Goal: Information Seeking & Learning: Check status

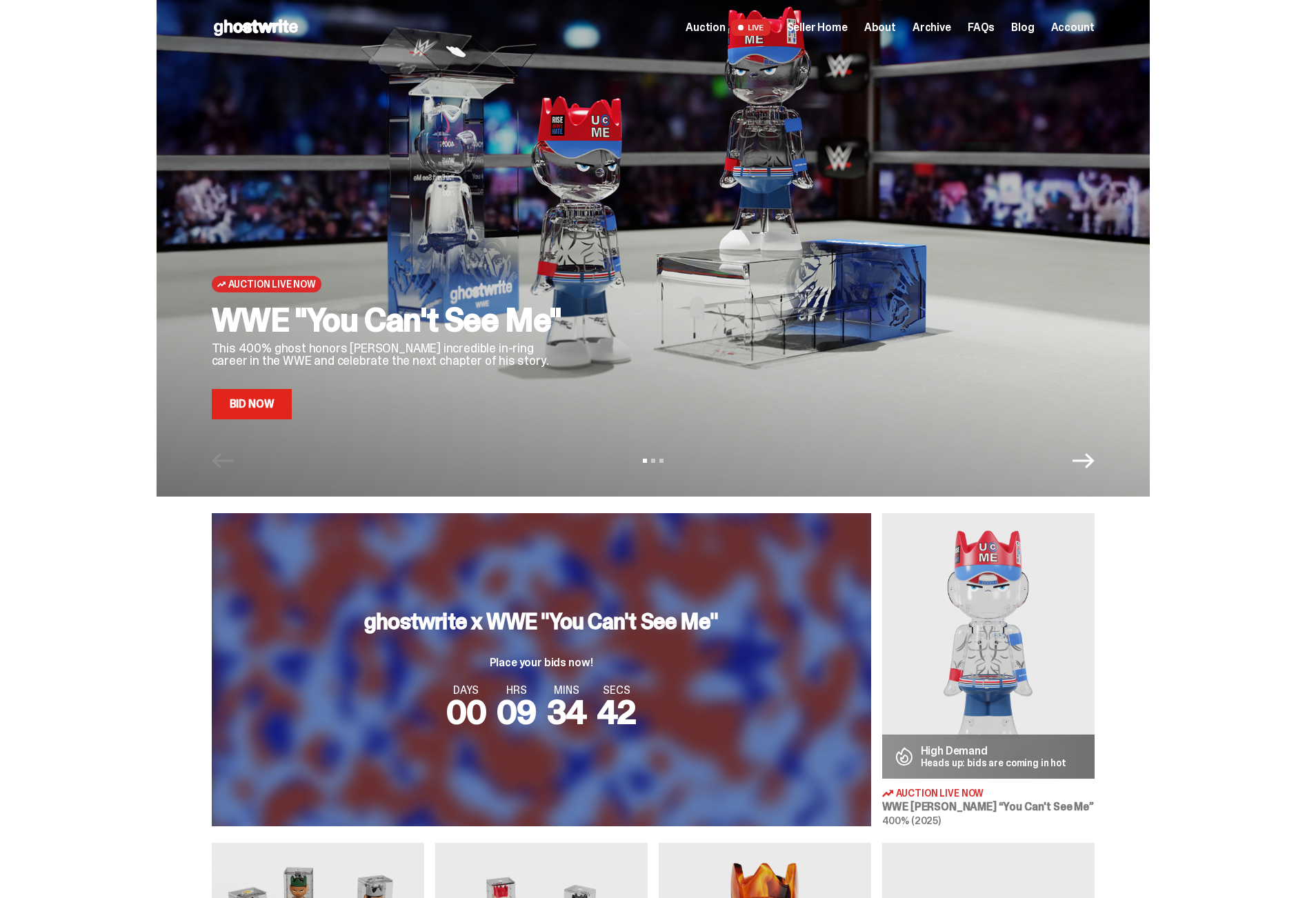
click at [824, 31] on span "Seller Home" at bounding box center [817, 28] width 61 height 11
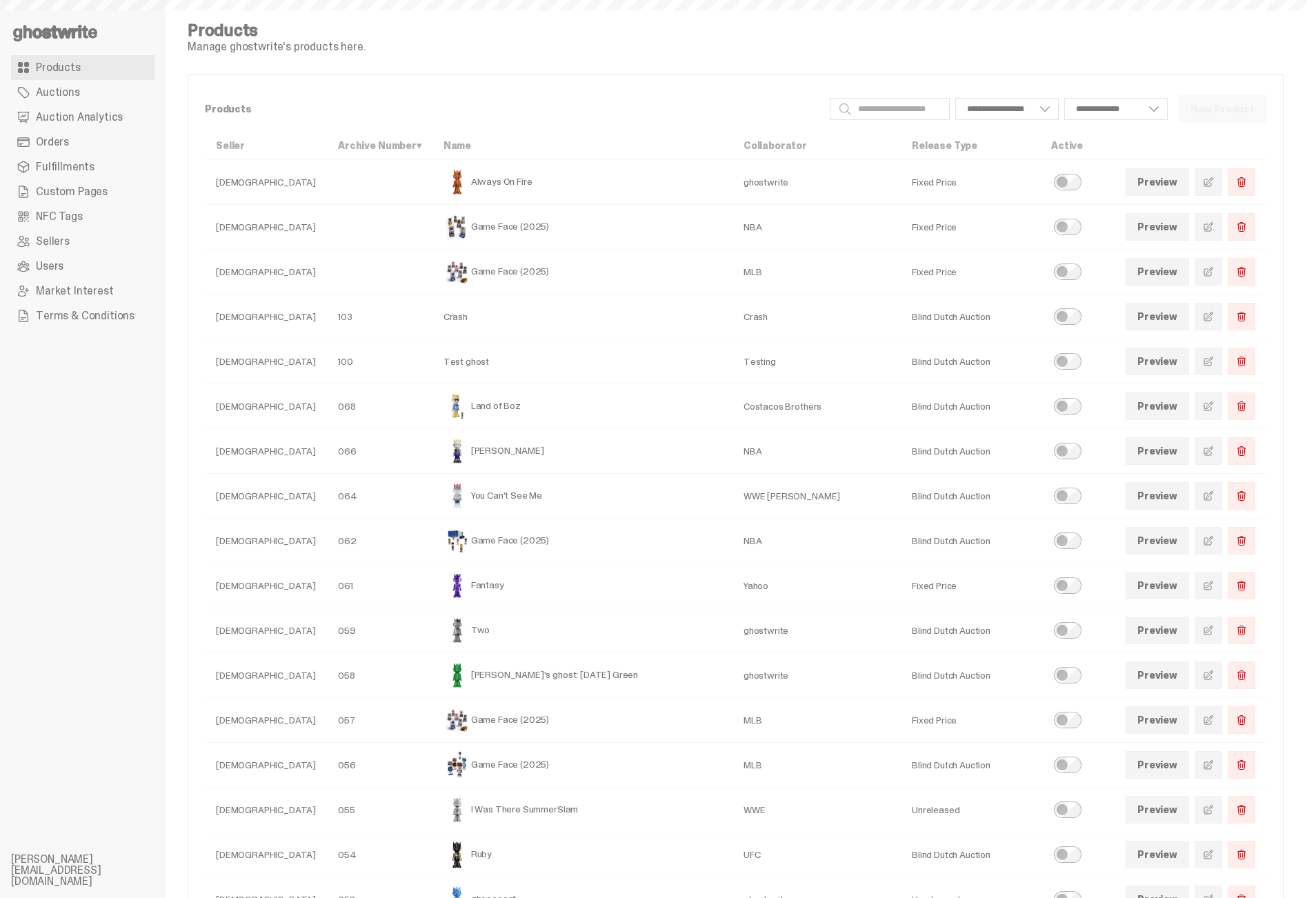
select select
click at [97, 131] on link "Orders" at bounding box center [83, 142] width 143 height 25
click at [93, 118] on span "Auction Analytics" at bounding box center [79, 117] width 87 height 11
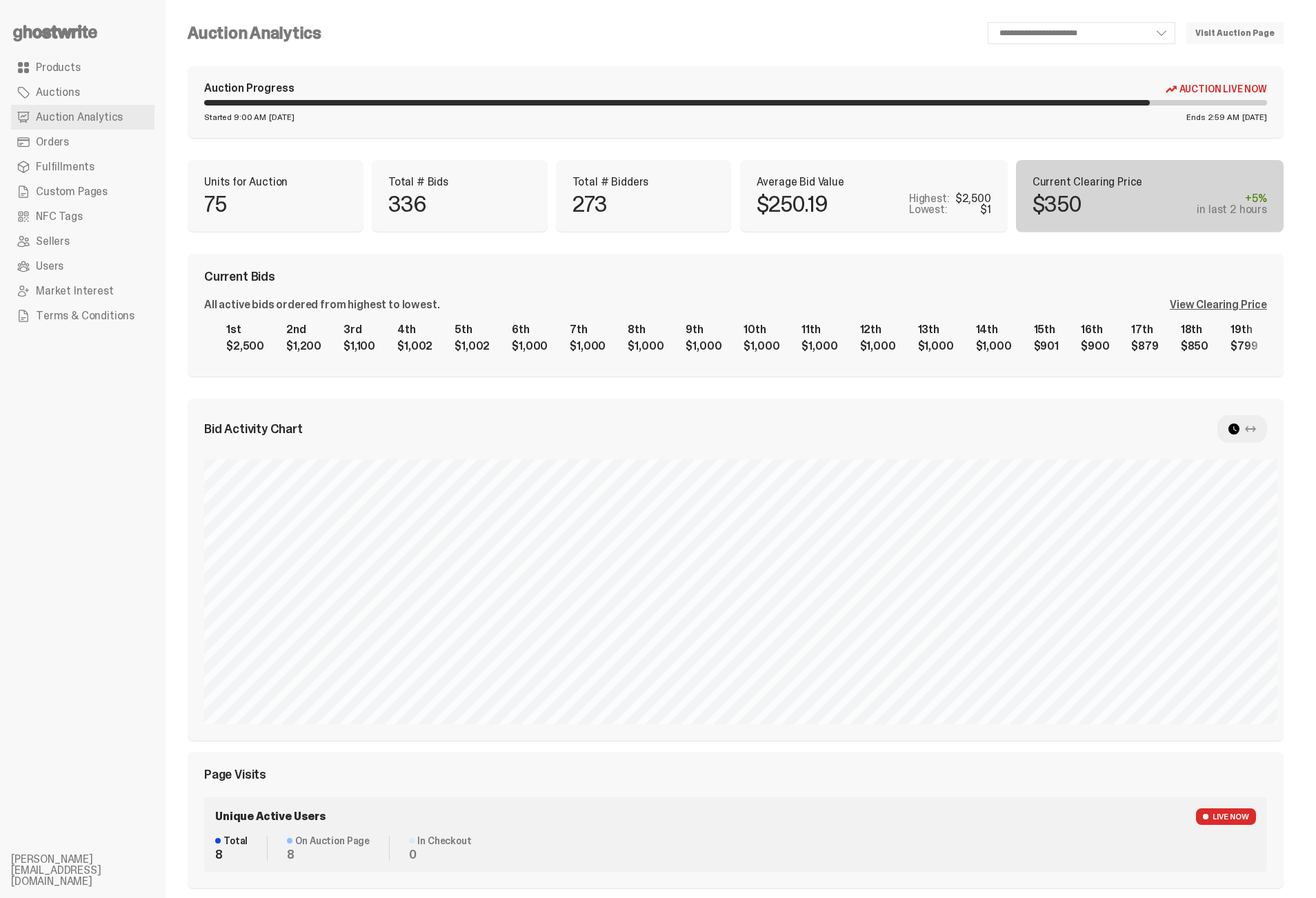
scroll to position [350, 0]
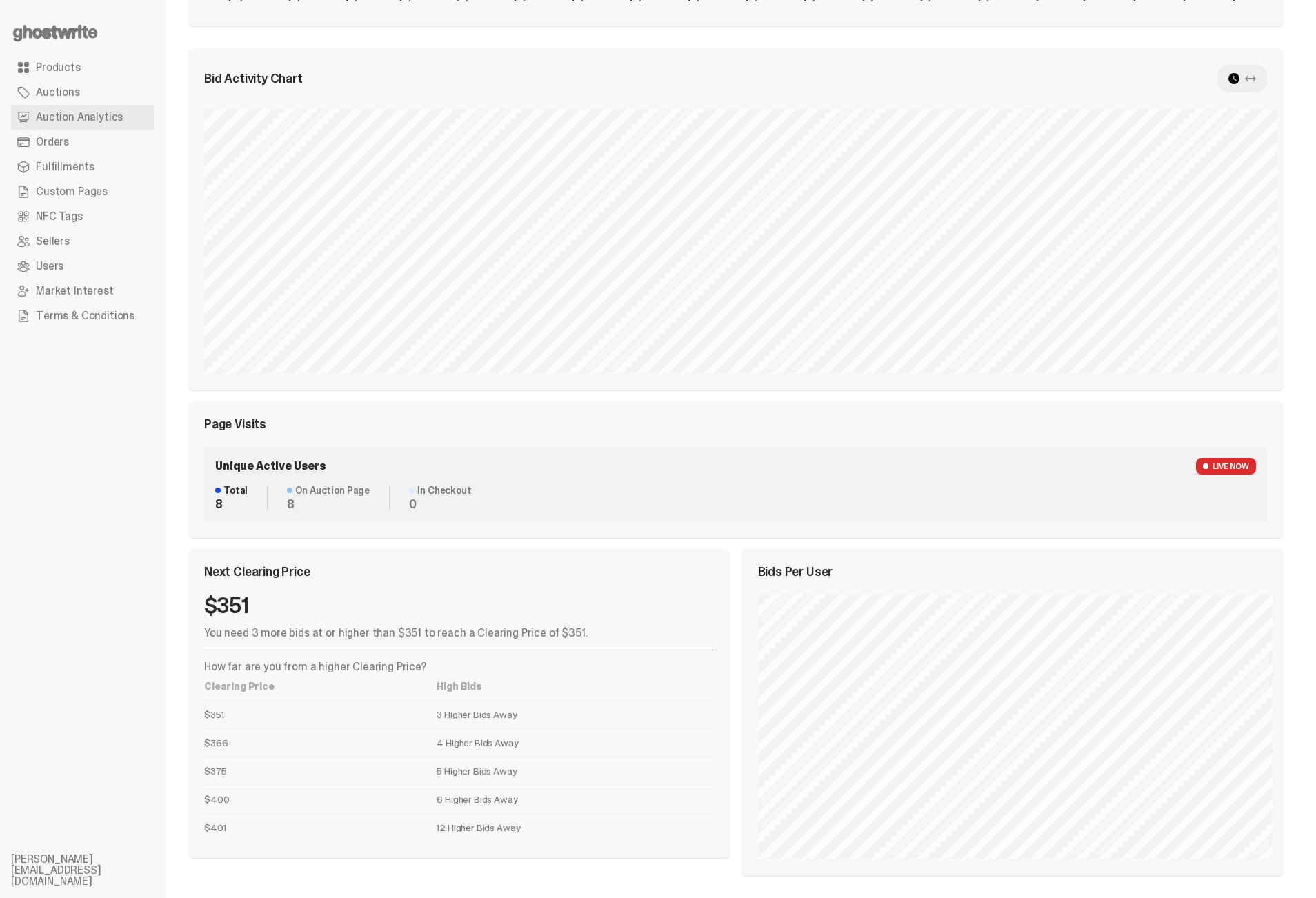
drag, startPoint x: 422, startPoint y: 711, endPoint x: 541, endPoint y: 780, distance: 137.6
click at [541, 780] on tbody "$351 3 Higher Bids Away $366 4 Higher Bids Away $375 5 Higher Bids Away $400 6 …" at bounding box center [459, 770] width 509 height 141
click at [541, 780] on td "5 Higher Bids Away" at bounding box center [575, 770] width 277 height 28
drag, startPoint x: 508, startPoint y: 794, endPoint x: 424, endPoint y: 799, distance: 84.1
click at [424, 799] on tr "$400 6 Higher Bids Away" at bounding box center [459, 799] width 509 height 28
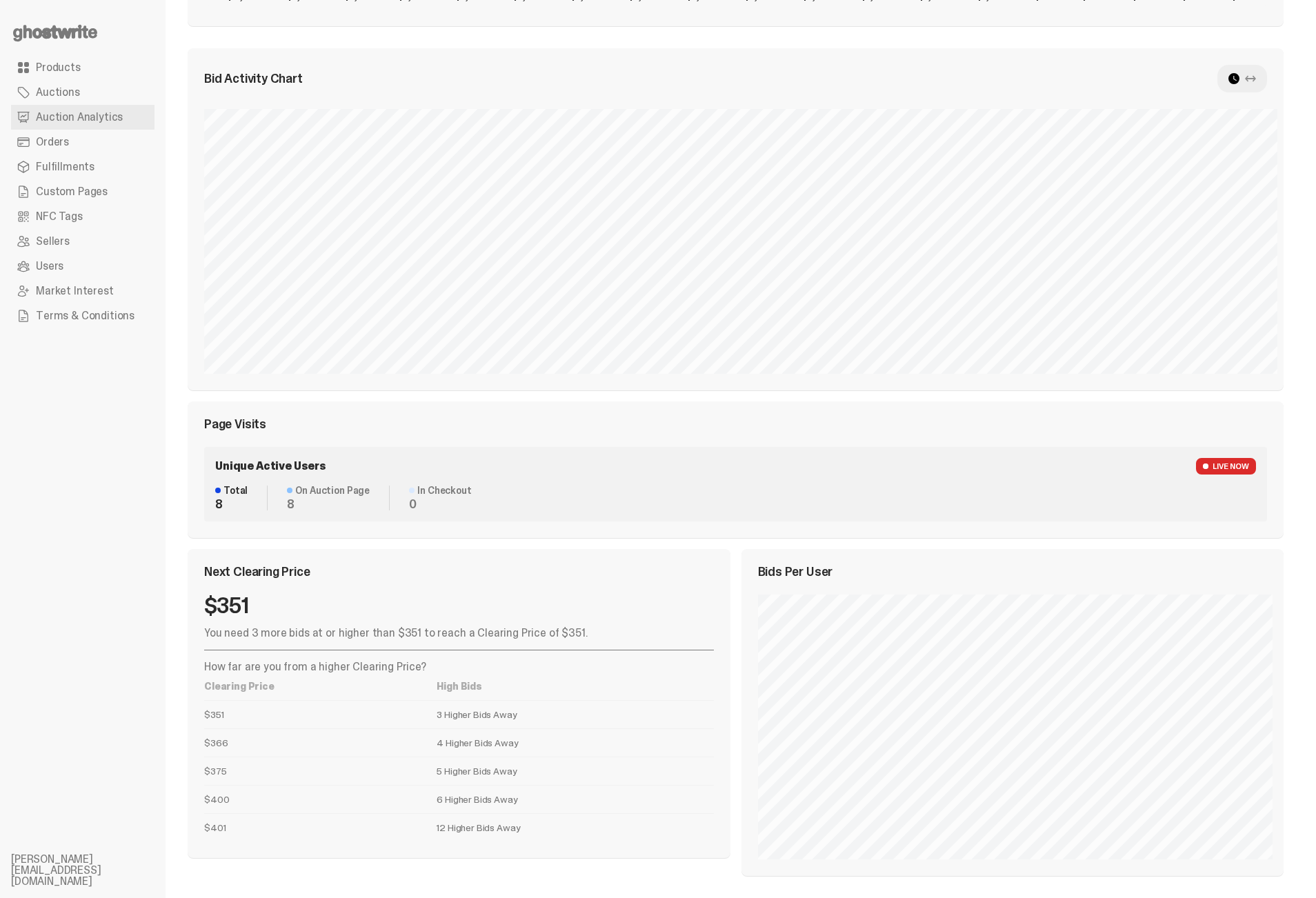
click at [424, 799] on td "$400" at bounding box center [321, 799] width 233 height 28
drag, startPoint x: 540, startPoint y: 802, endPoint x: 620, endPoint y: 804, distance: 80.0
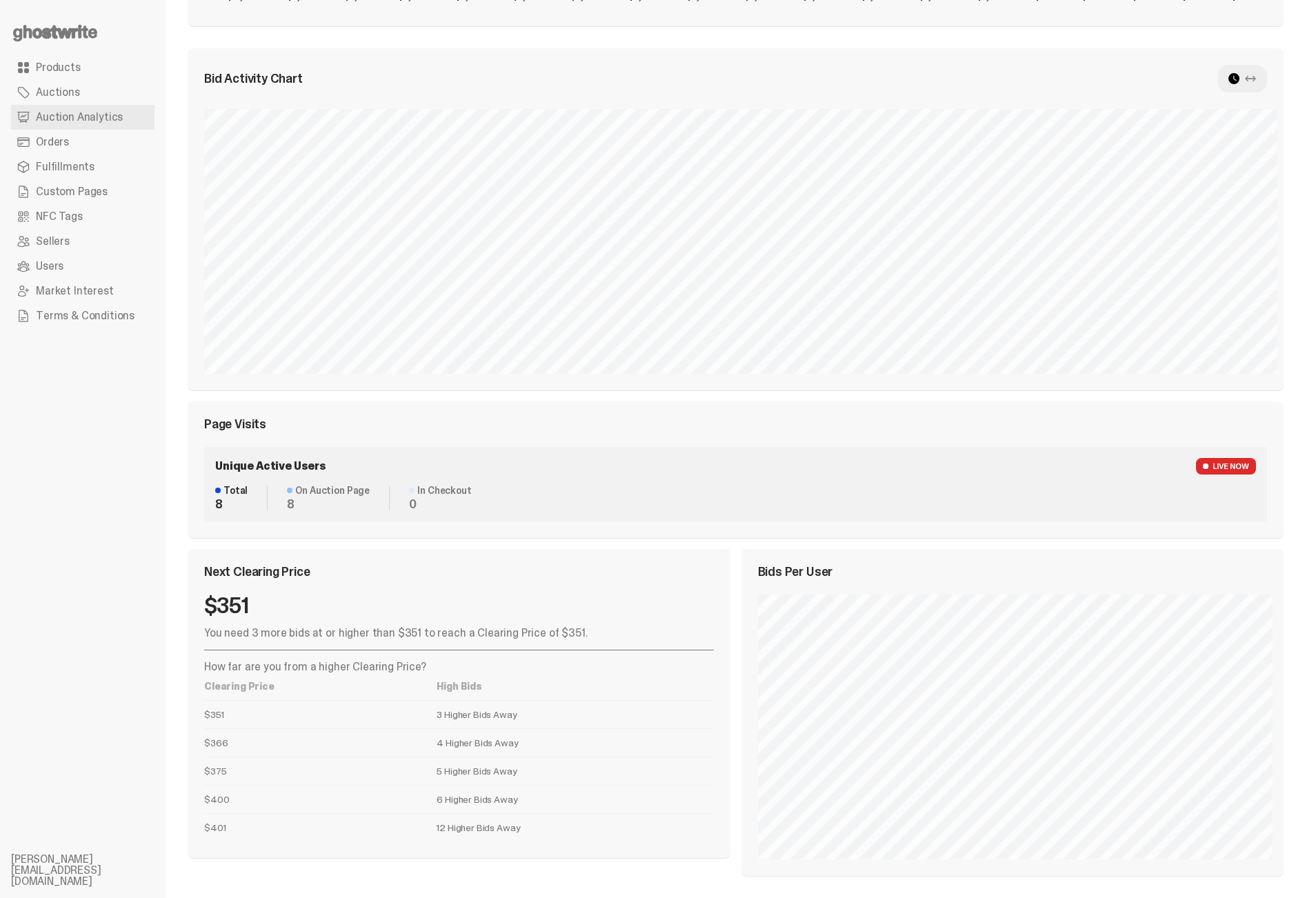
click at [620, 804] on td "6 Higher Bids Away" at bounding box center [575, 799] width 277 height 28
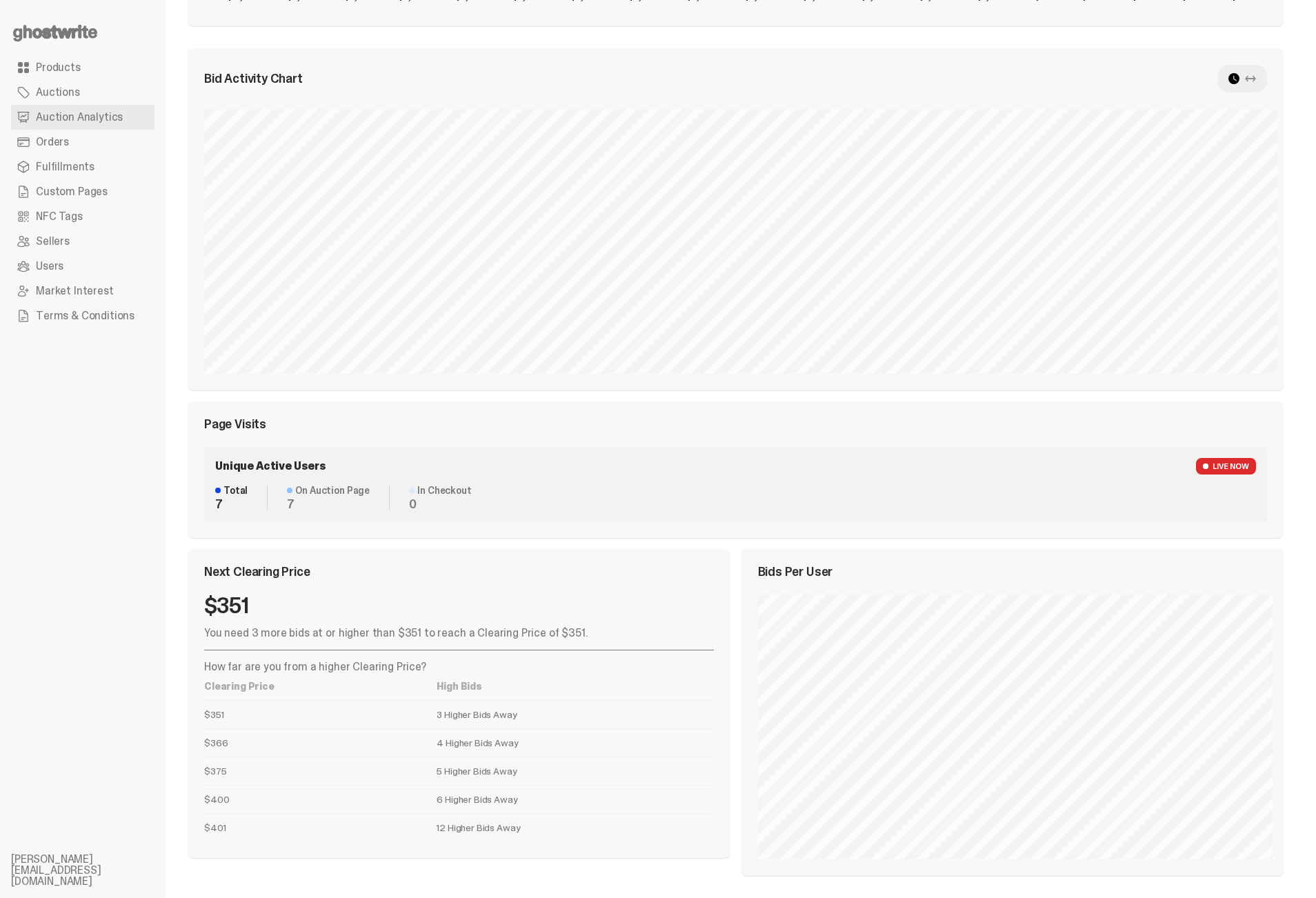
scroll to position [0, 0]
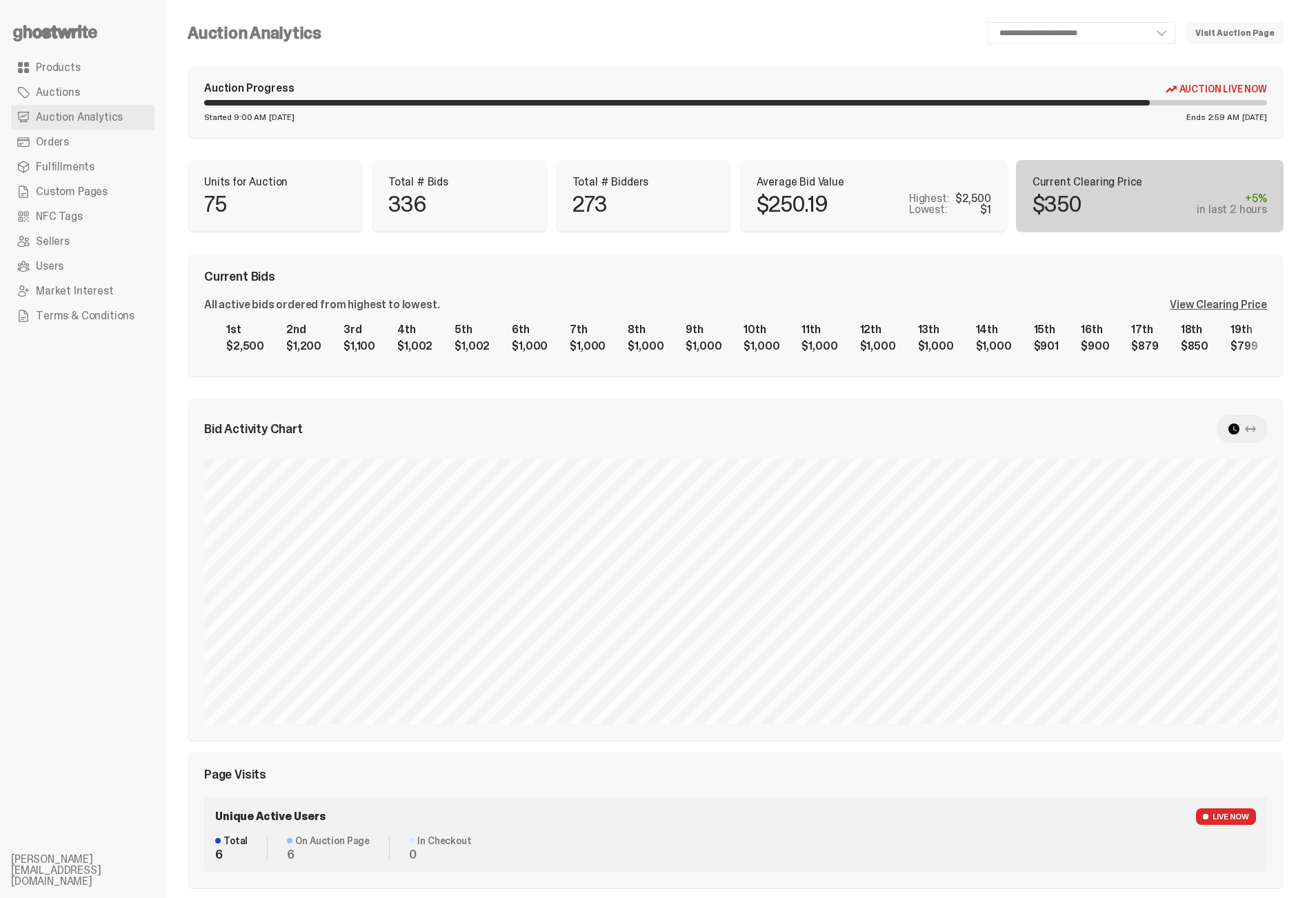
click at [535, 58] on div "**********" at bounding box center [735, 623] width 1096 height 1204
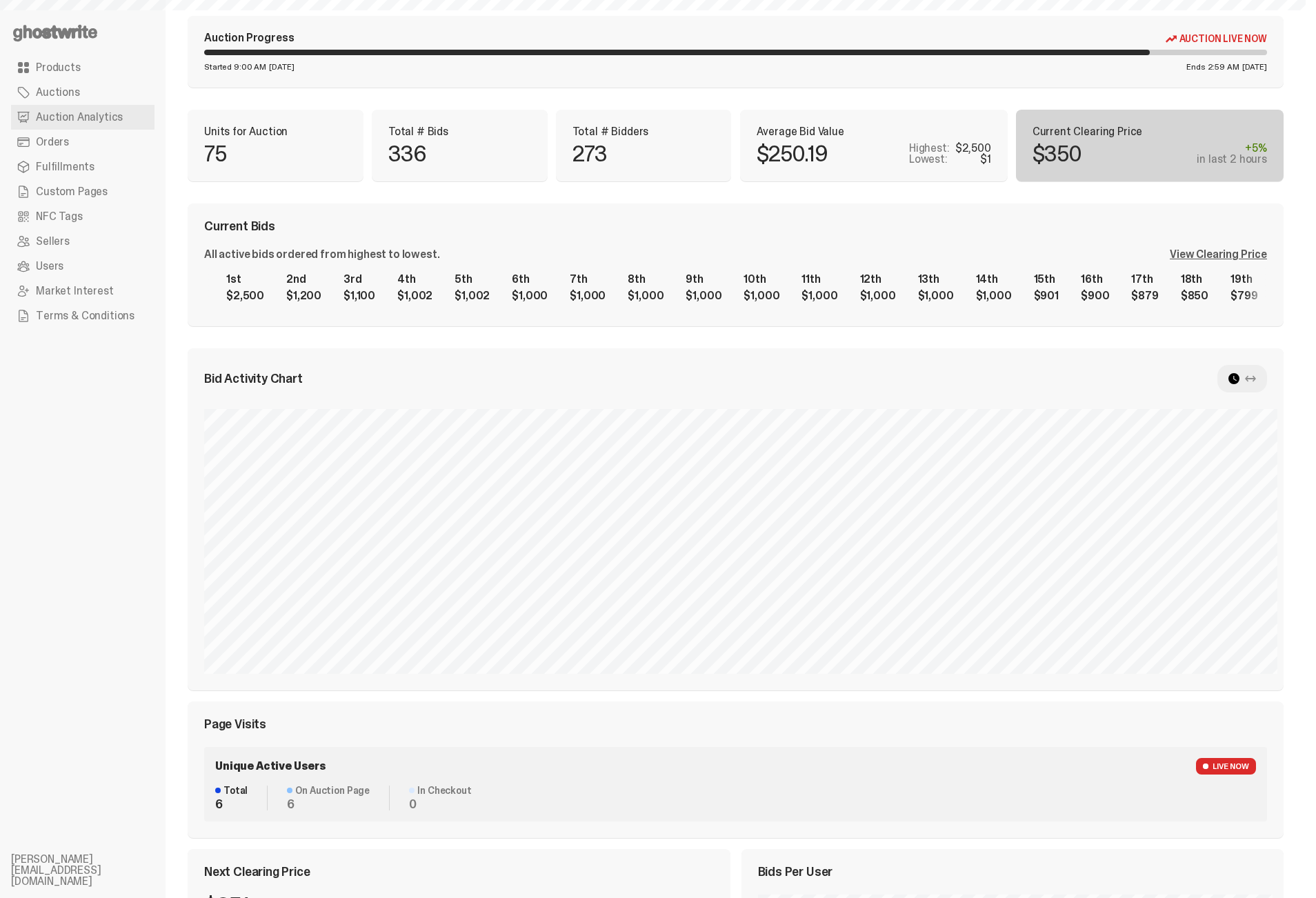
select select "**"
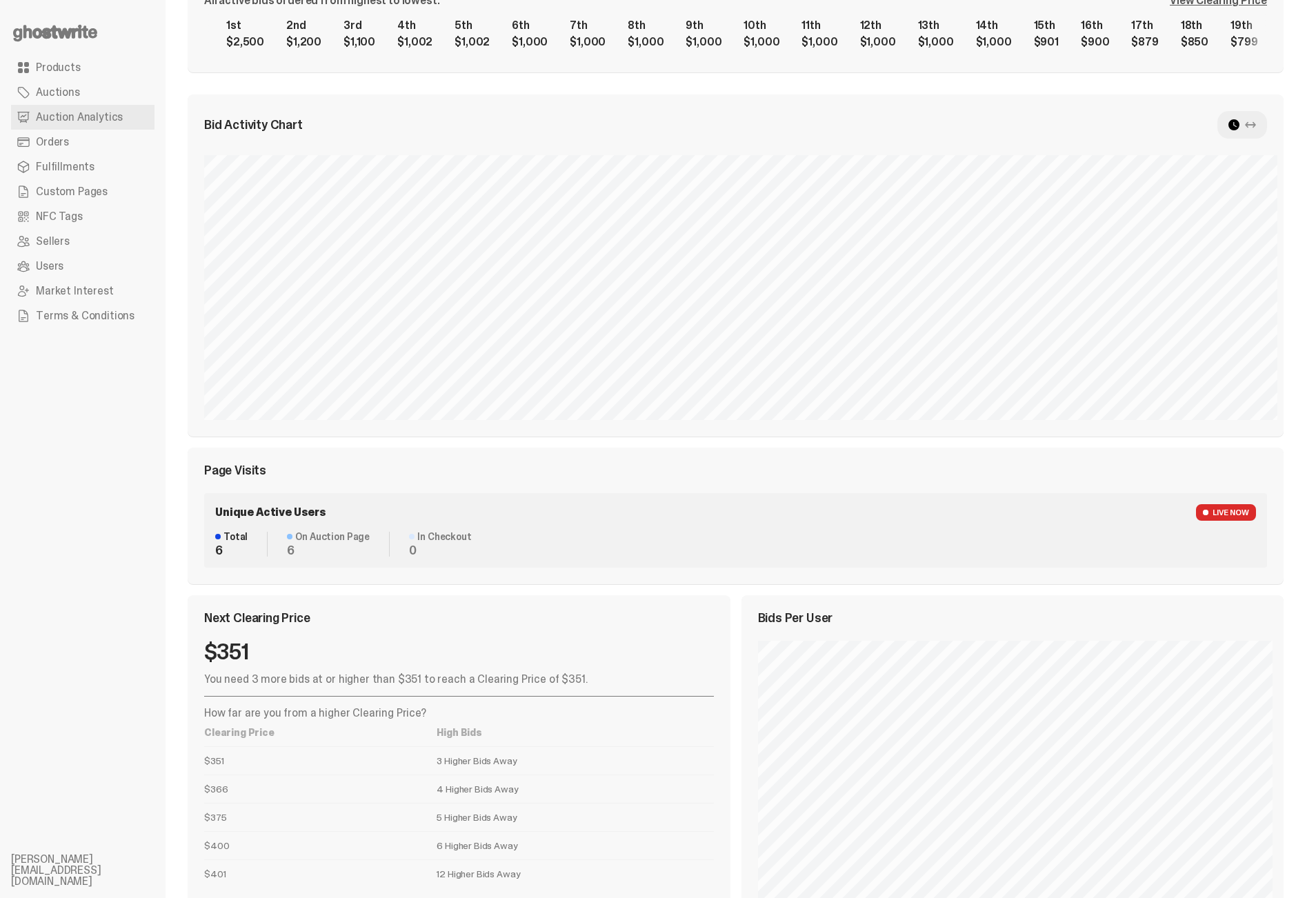
scroll to position [350, 0]
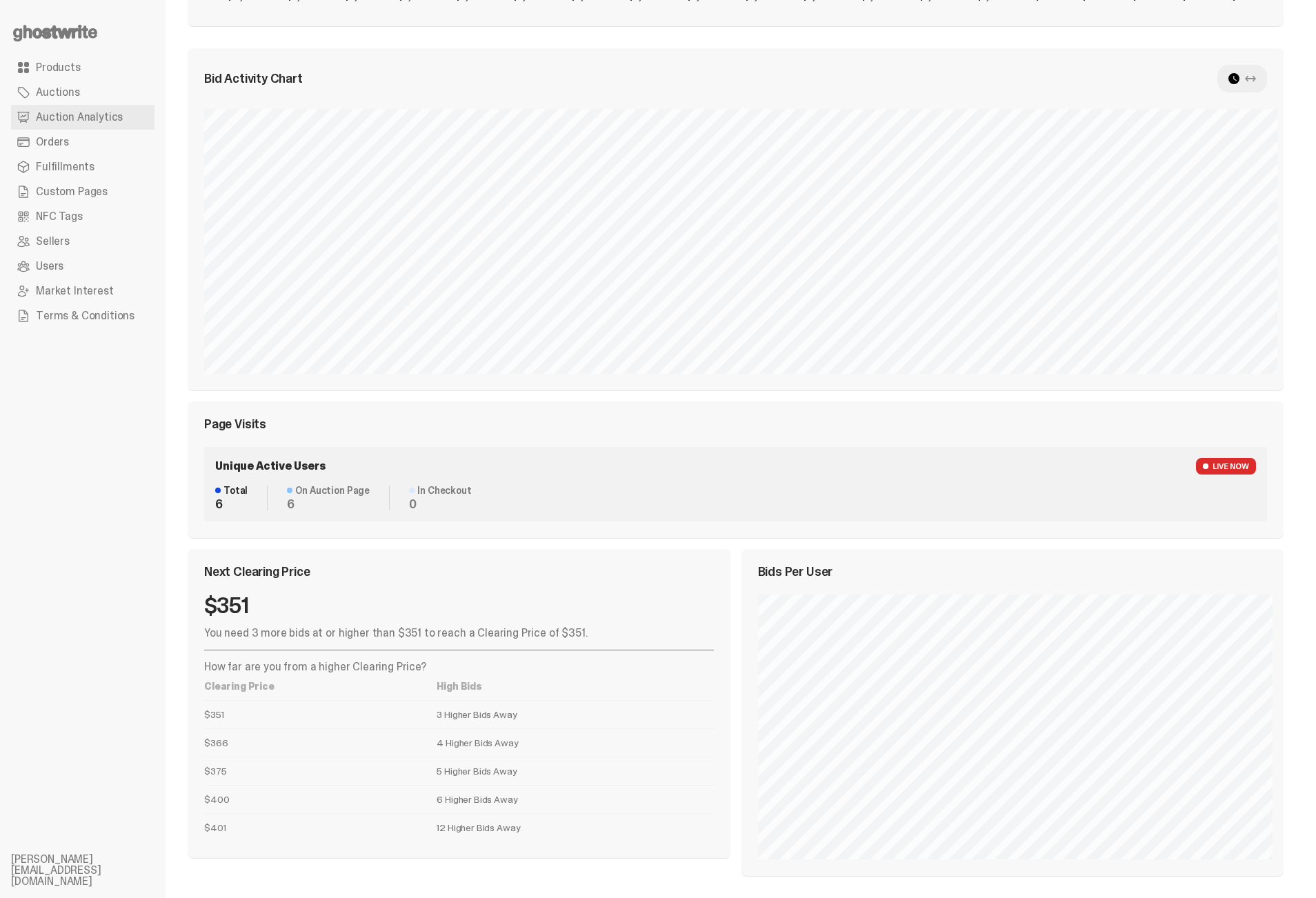
drag, startPoint x: 417, startPoint y: 603, endPoint x: 612, endPoint y: 824, distance: 294.7
click at [612, 824] on div "$351 You need 3 more bids at or higher than $351 to reach a Clearing Price of $…" at bounding box center [459, 718] width 509 height 247
click at [609, 820] on td "12 Higher Bids Away" at bounding box center [575, 827] width 277 height 28
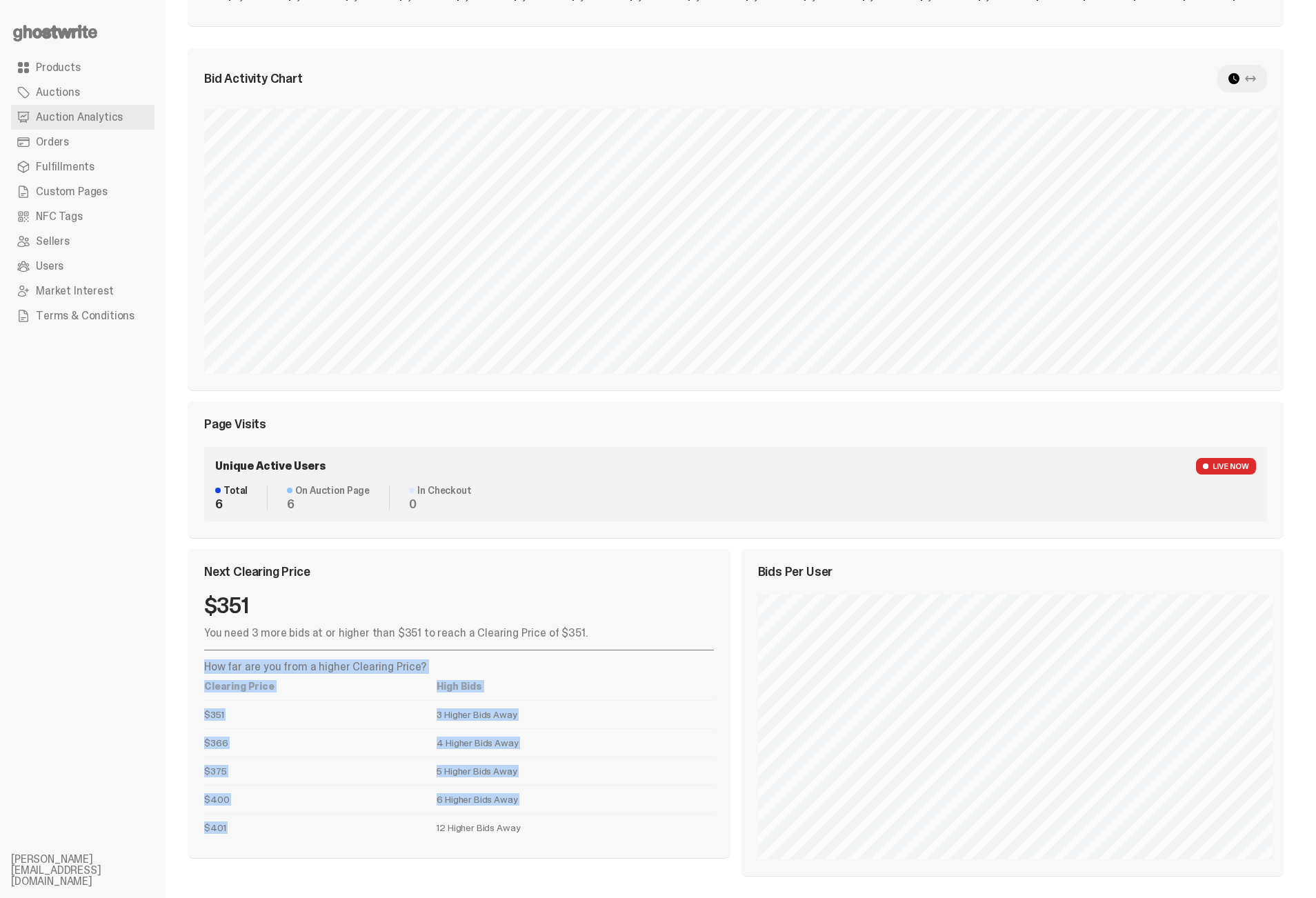
drag, startPoint x: 583, startPoint y: 815, endPoint x: 359, endPoint y: 646, distance: 280.6
click at [360, 647] on div "You need 3 more bids at or higher than $351 to reach a Clearing Price of $351. …" at bounding box center [459, 734] width 509 height 214
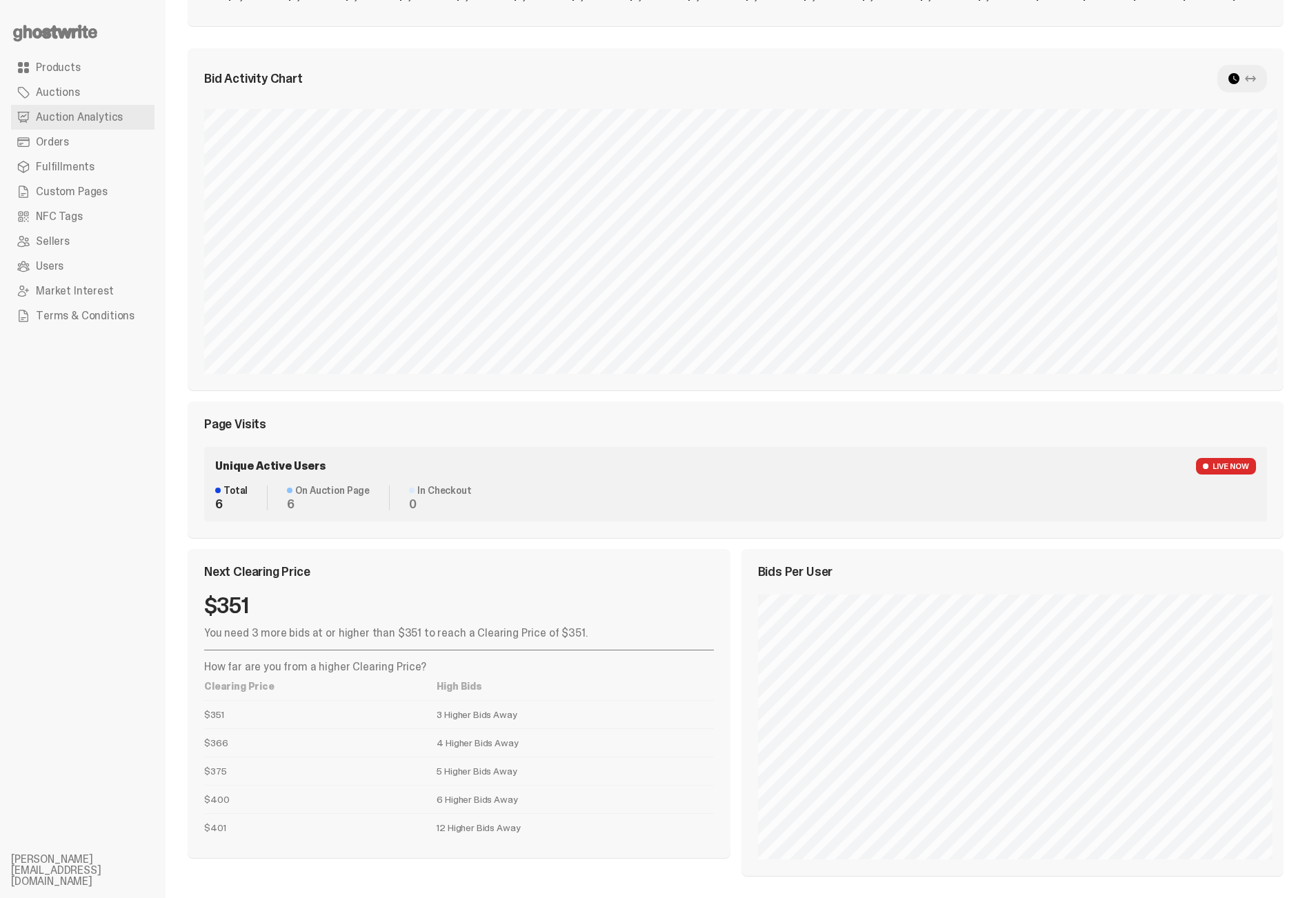
click at [402, 577] on div "Next Clearing Price" at bounding box center [459, 571] width 509 height 12
drag, startPoint x: 424, startPoint y: 650, endPoint x: 549, endPoint y: 806, distance: 199.9
click at [549, 806] on div "Next Clearing Price $351 You need 3 more bids at or higher than $351 to reach a…" at bounding box center [458, 703] width 543 height 309
click at [548, 804] on td "6 Higher Bids Away" at bounding box center [575, 799] width 277 height 28
drag, startPoint x: 557, startPoint y: 825, endPoint x: 429, endPoint y: 577, distance: 279.1
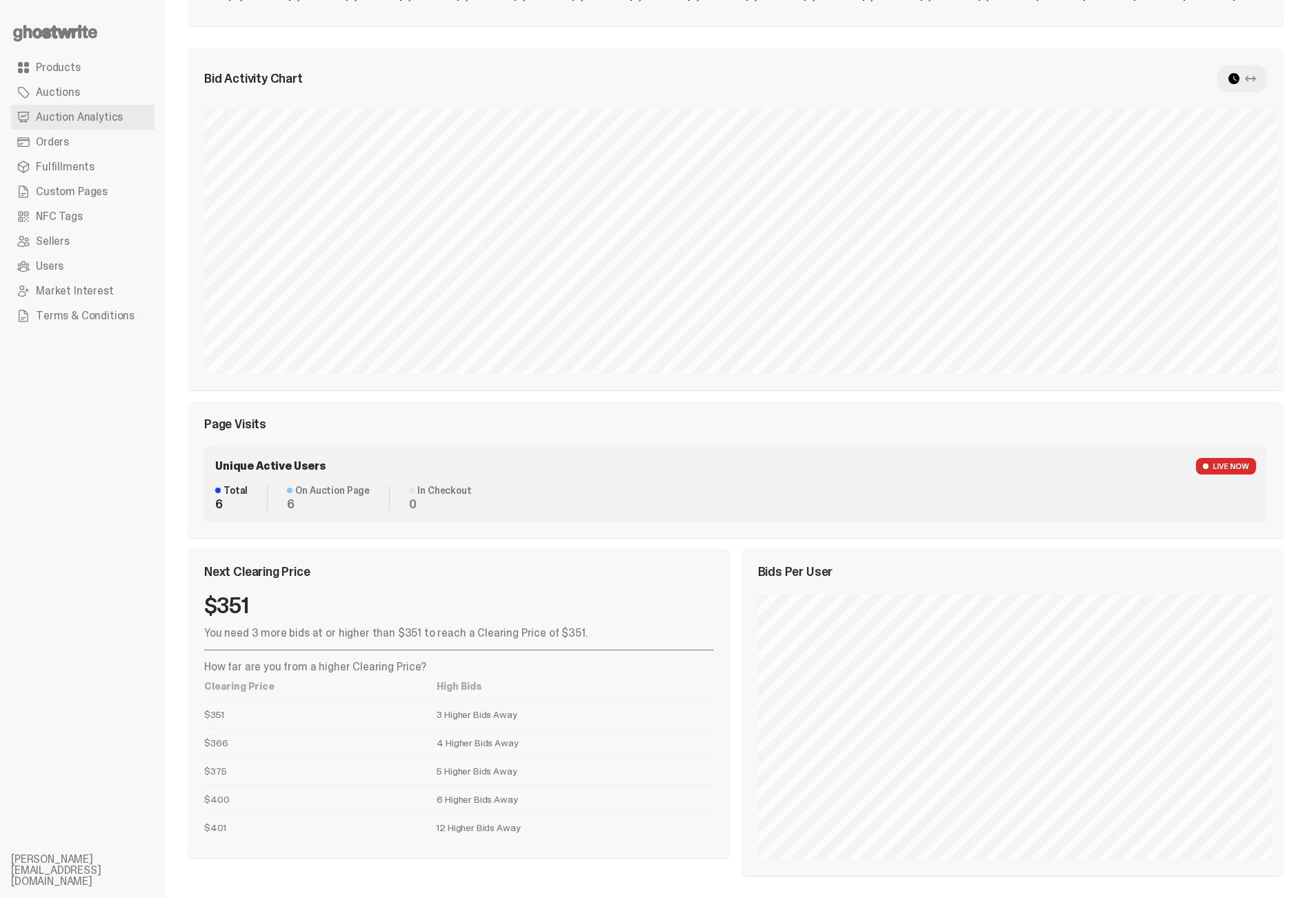
click at [430, 580] on div "Next Clearing Price $351 You need 3 more bids at or higher than $351 to reach a…" at bounding box center [458, 703] width 543 height 309
click at [428, 576] on div "Next Clearing Price" at bounding box center [459, 571] width 509 height 12
drag, startPoint x: 431, startPoint y: 617, endPoint x: 581, endPoint y: 864, distance: 289.0
click at [581, 864] on div "Next Clearing Price $351 You need 3 more bids at or higher than $351 to reach a…" at bounding box center [735, 712] width 1096 height 327
click at [560, 838] on td "12 Higher Bids Away" at bounding box center [575, 827] width 277 height 28
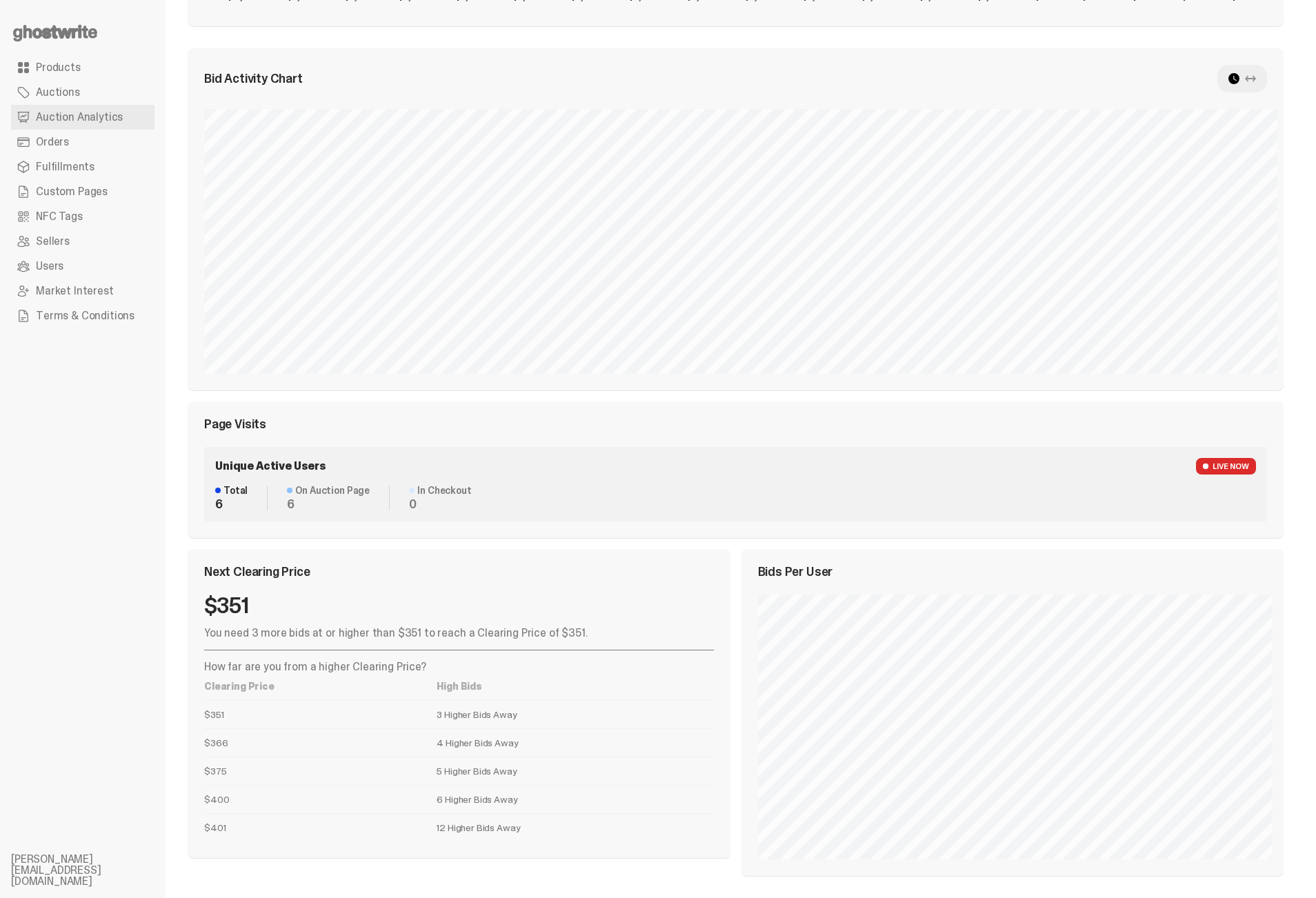
drag, startPoint x: 533, startPoint y: 833, endPoint x: 433, endPoint y: 602, distance: 251.7
click at [434, 607] on div "$351 You need 3 more bids at or higher than $351 to reach a Clearing Price of $…" at bounding box center [459, 718] width 509 height 247
click at [433, 590] on div "Next Clearing Price $351 You need 3 more bids at or higher than $351 to reach a…" at bounding box center [458, 703] width 543 height 309
drag, startPoint x: 433, startPoint y: 590, endPoint x: 540, endPoint y: 804, distance: 239.3
click at [540, 803] on div "Next Clearing Price $351 You need 3 more bids at or higher than $351 to reach a…" at bounding box center [458, 703] width 543 height 309
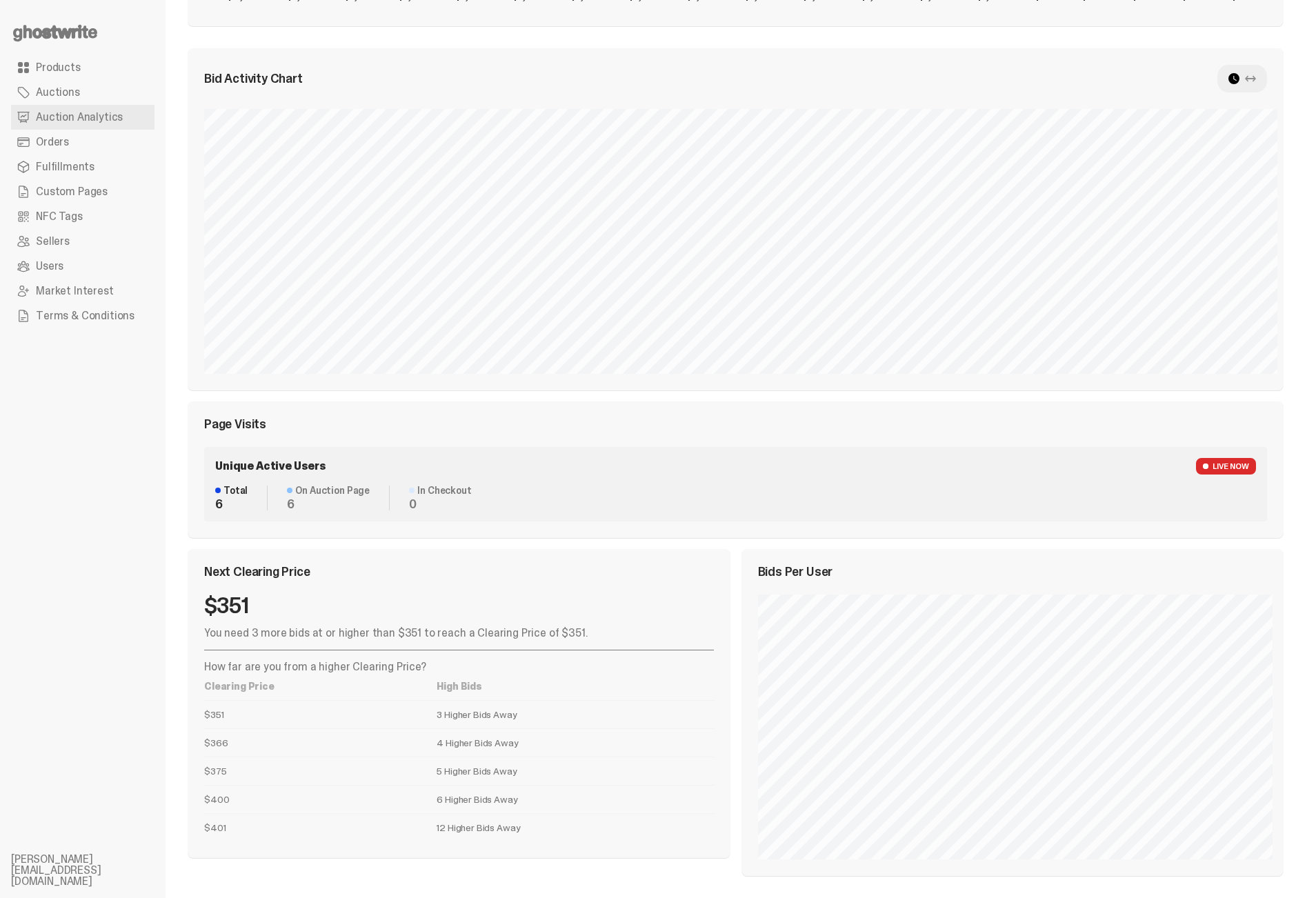
click at [540, 804] on td "6 Higher Bids Away" at bounding box center [575, 799] width 277 height 28
drag, startPoint x: 554, startPoint y: 811, endPoint x: 486, endPoint y: 604, distance: 217.9
click at [509, 669] on div "You need 3 more bids at or higher than $351 to reach a Clearing Price of $351. …" at bounding box center [459, 734] width 509 height 214
click at [486, 604] on div "$351" at bounding box center [459, 605] width 509 height 22
drag, startPoint x: 477, startPoint y: 609, endPoint x: 537, endPoint y: 799, distance: 199.2
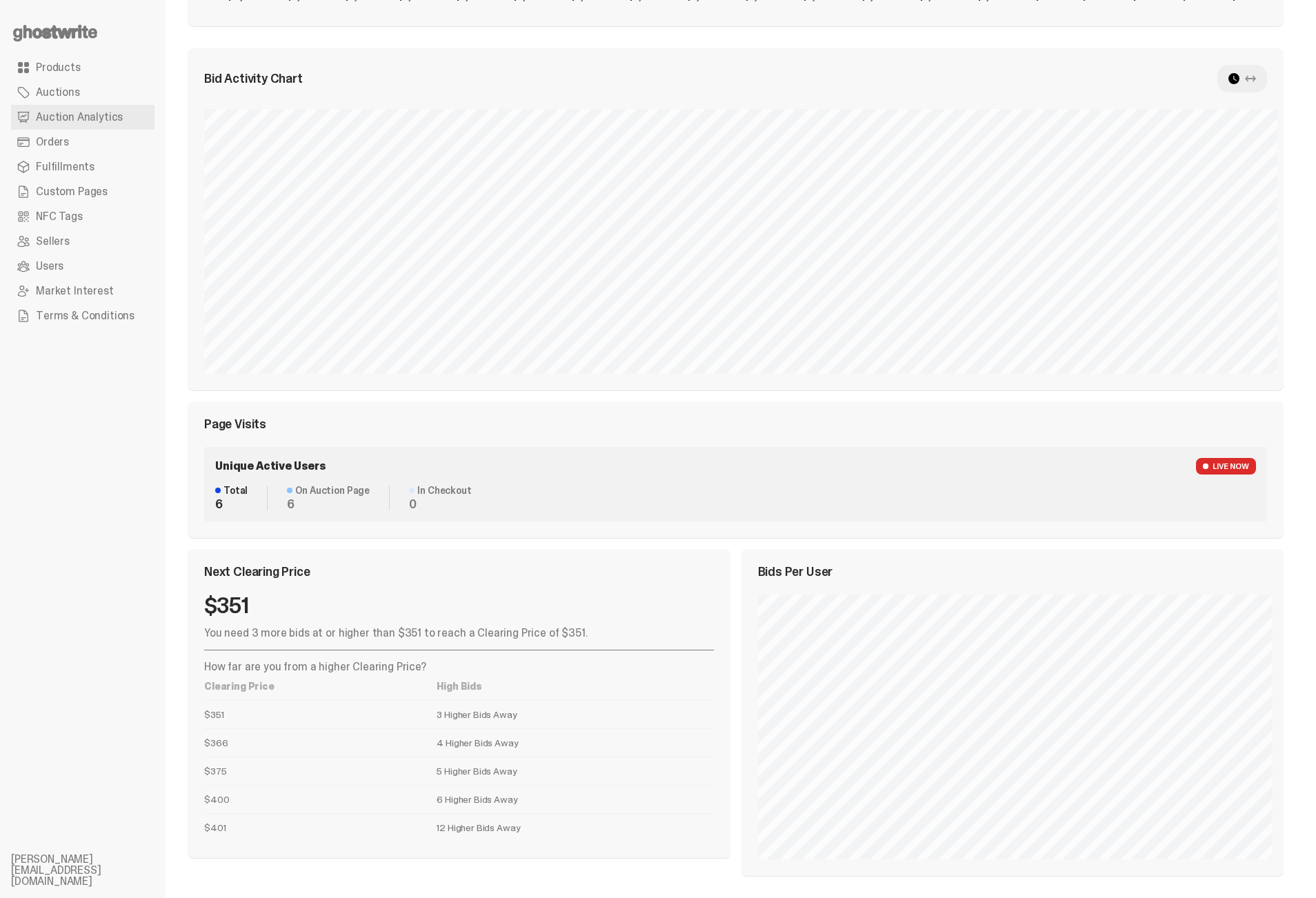
click at [537, 801] on div "Next Clearing Price $351 You need 3 more bids at or higher than $351 to reach a…" at bounding box center [458, 703] width 543 height 309
click at [536, 797] on td "6 Higher Bids Away" at bounding box center [575, 799] width 277 height 28
drag, startPoint x: 551, startPoint y: 783, endPoint x: 476, endPoint y: 610, distance: 188.6
click at [482, 624] on div "$351 You need 3 more bids at or higher than $351 to reach a Clearing Price of $…" at bounding box center [459, 718] width 509 height 247
click at [476, 610] on div "$351" at bounding box center [459, 605] width 509 height 22
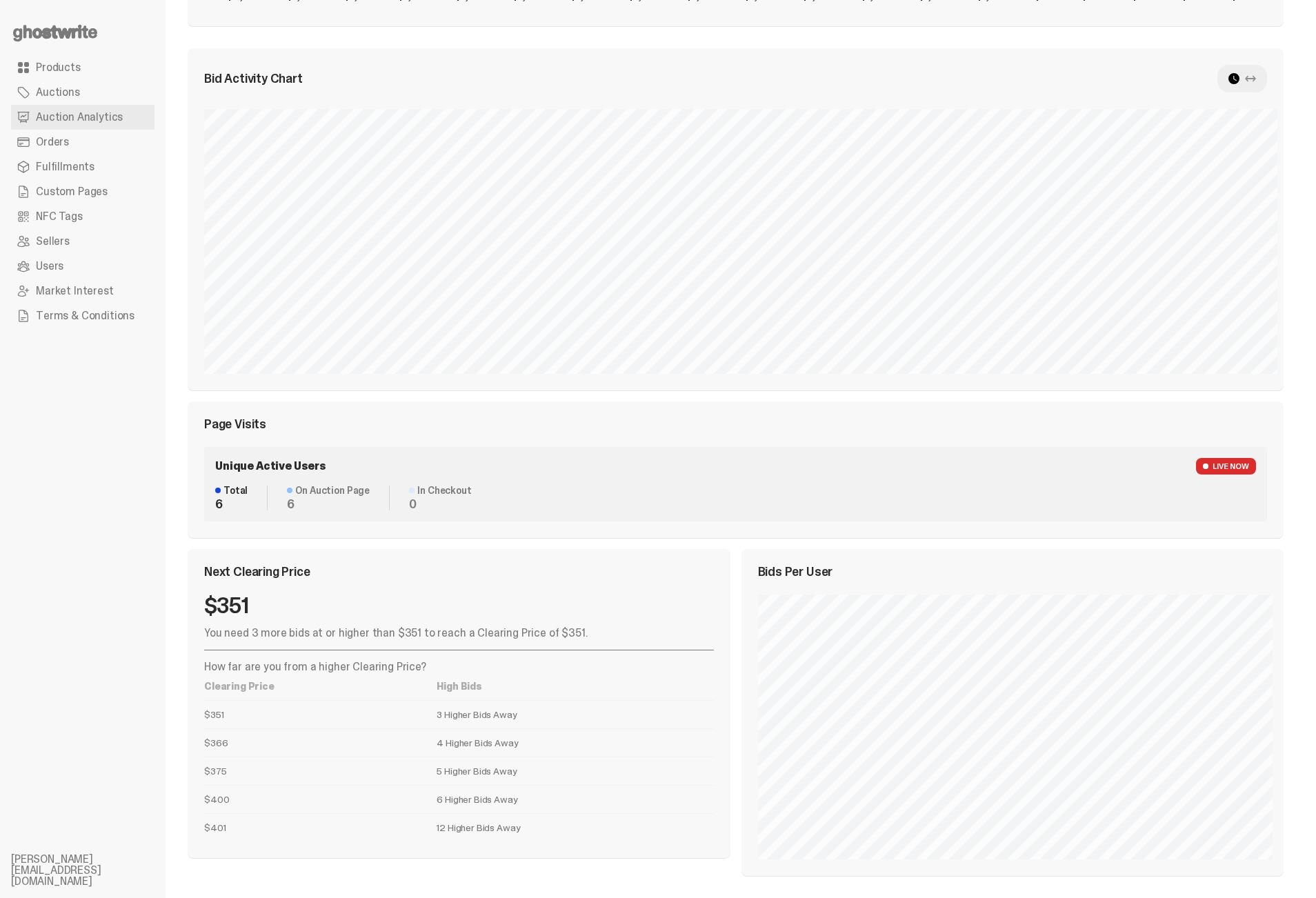
drag, startPoint x: 475, startPoint y: 609, endPoint x: 532, endPoint y: 778, distance: 178.4
click at [531, 777] on div "$351 You need 3 more bids at or higher than $351 to reach a Clearing Price of $…" at bounding box center [459, 718] width 509 height 247
click at [532, 778] on td "5 Higher Bids Away" at bounding box center [575, 770] width 277 height 28
drag, startPoint x: 530, startPoint y: 794, endPoint x: 452, endPoint y: 597, distance: 211.9
click at [494, 687] on table "Clearing Price High Bids $351 3 Higher Bids Away $366 4 Higher Bids Away $375 5…" at bounding box center [459, 757] width 509 height 169
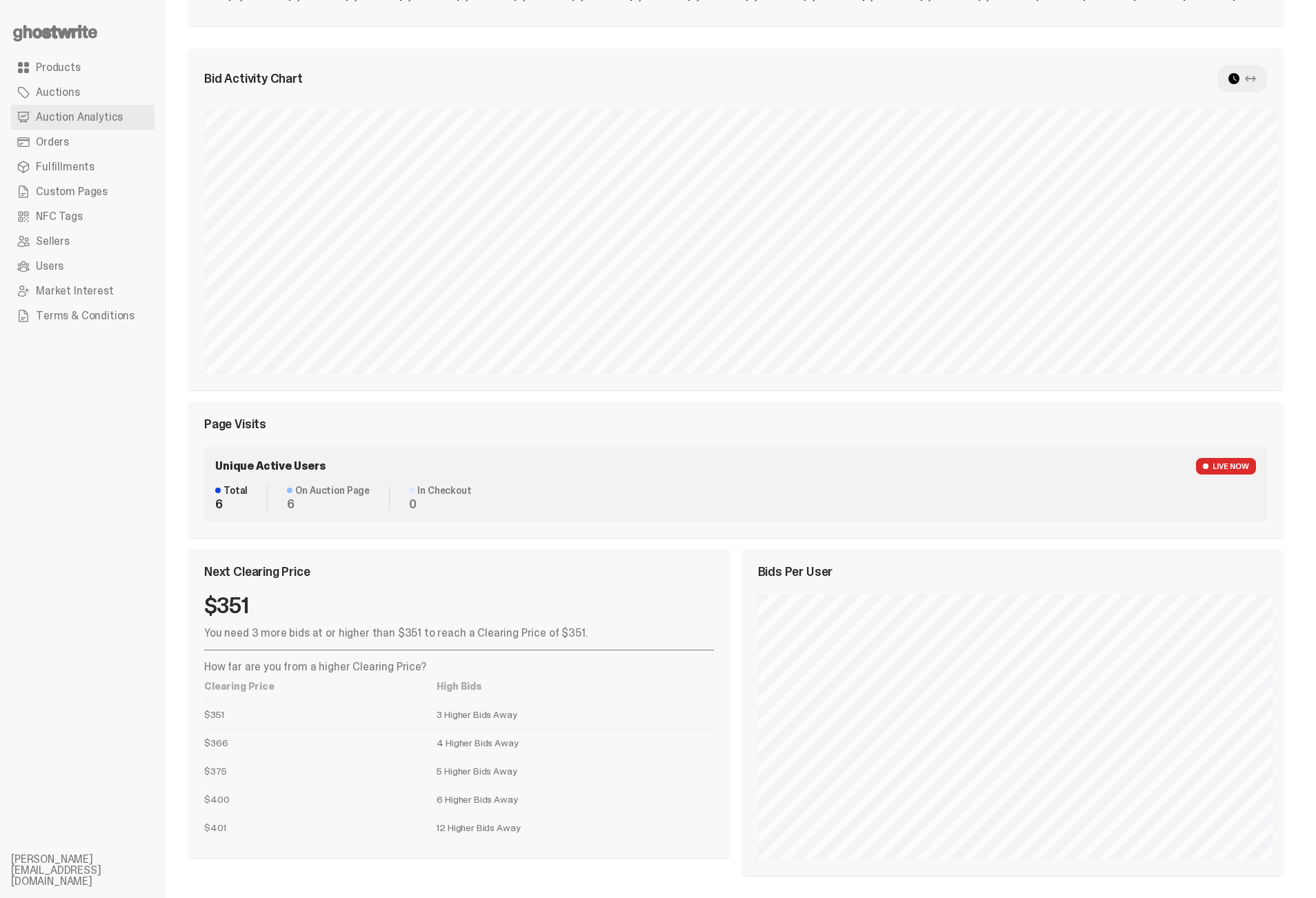
click at [452, 597] on div "$351" at bounding box center [459, 605] width 509 height 22
drag, startPoint x: 465, startPoint y: 658, endPoint x: 505, endPoint y: 767, distance: 116.1
click at [505, 767] on div "Next Clearing Price $351 You need 3 more bids at or higher than $351 to reach a…" at bounding box center [458, 703] width 543 height 309
click at [505, 767] on td "5 Higher Bids Away" at bounding box center [575, 770] width 277 height 28
drag, startPoint x: 498, startPoint y: 749, endPoint x: 441, endPoint y: 586, distance: 172.7
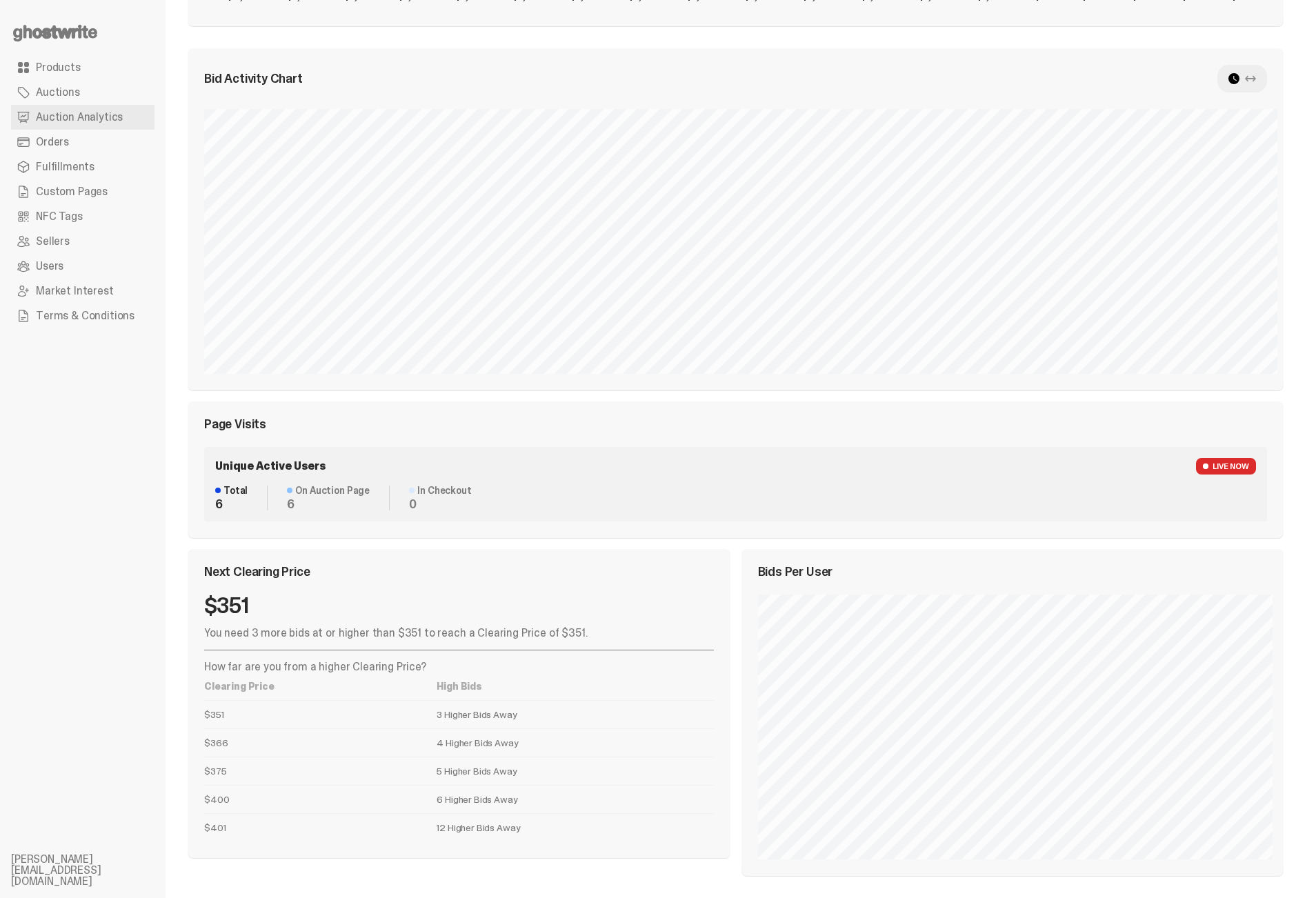
click at [441, 586] on div "Next Clearing Price $351 You need 3 more bids at or higher than $351 to reach a…" at bounding box center [458, 703] width 543 height 309
drag, startPoint x: 497, startPoint y: 754, endPoint x: 507, endPoint y: 775, distance: 23.3
click at [507, 775] on div "$351 You need 3 more bids at or higher than $351 to reach a Clearing Price of $…" at bounding box center [459, 718] width 509 height 247
drag, startPoint x: 511, startPoint y: 781, endPoint x: 448, endPoint y: 594, distance: 197.3
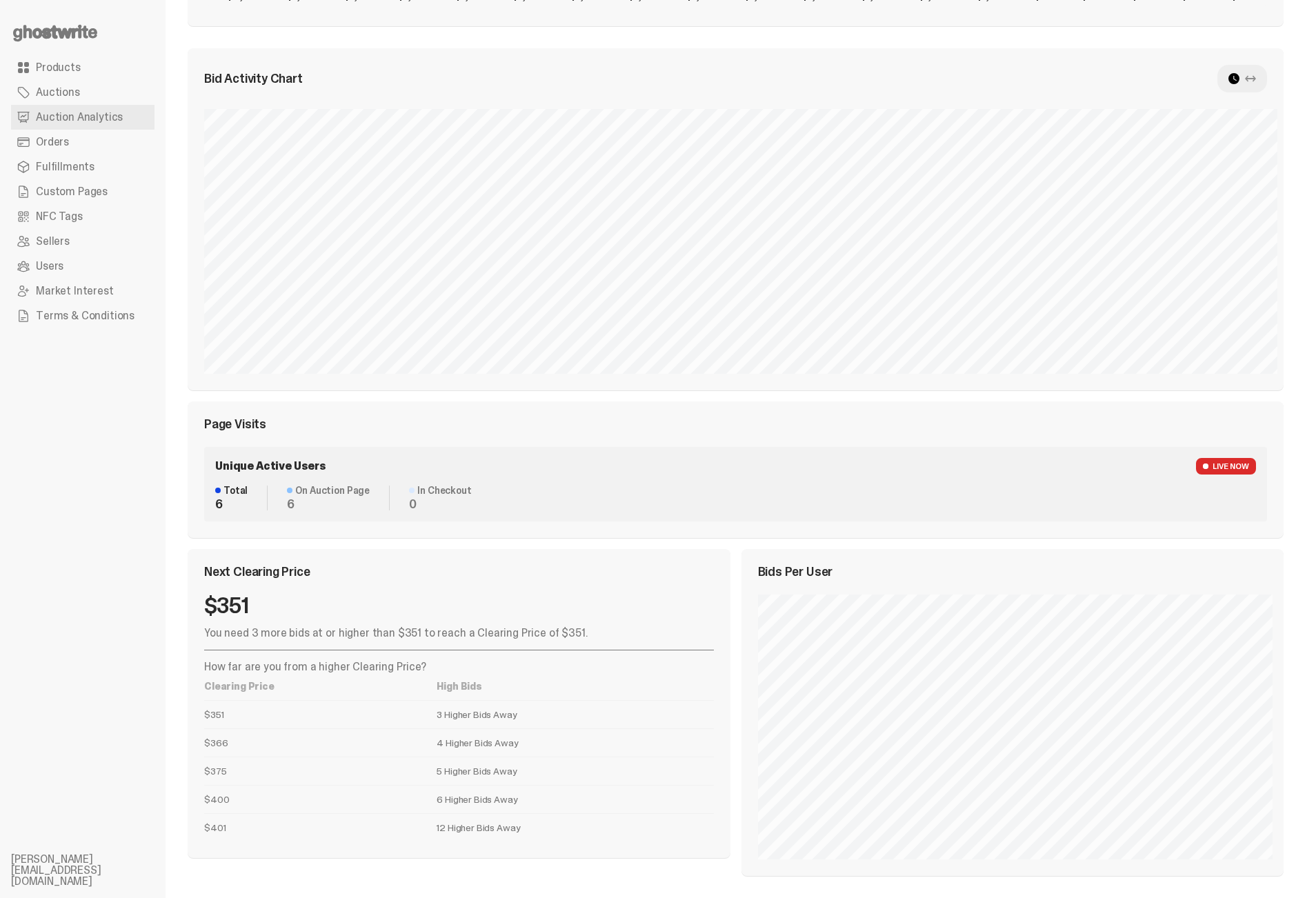
click at [448, 594] on div "Next Clearing Price $351 You need 3 more bids at or higher than $351 to reach a…" at bounding box center [458, 703] width 543 height 309
